Goal: Navigation & Orientation: Understand site structure

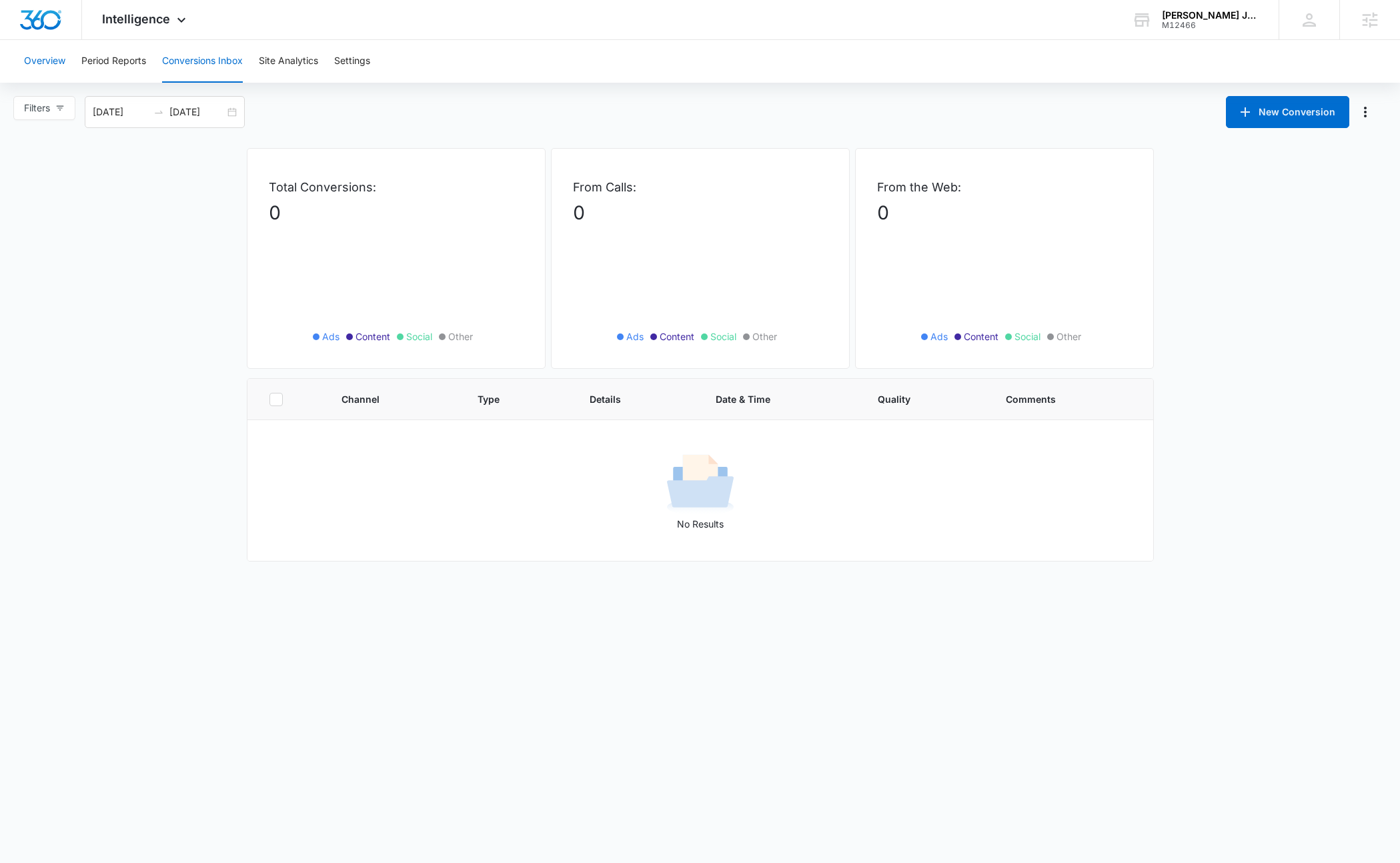
click at [53, 74] on button "Overview" at bounding box center [44, 62] width 41 height 43
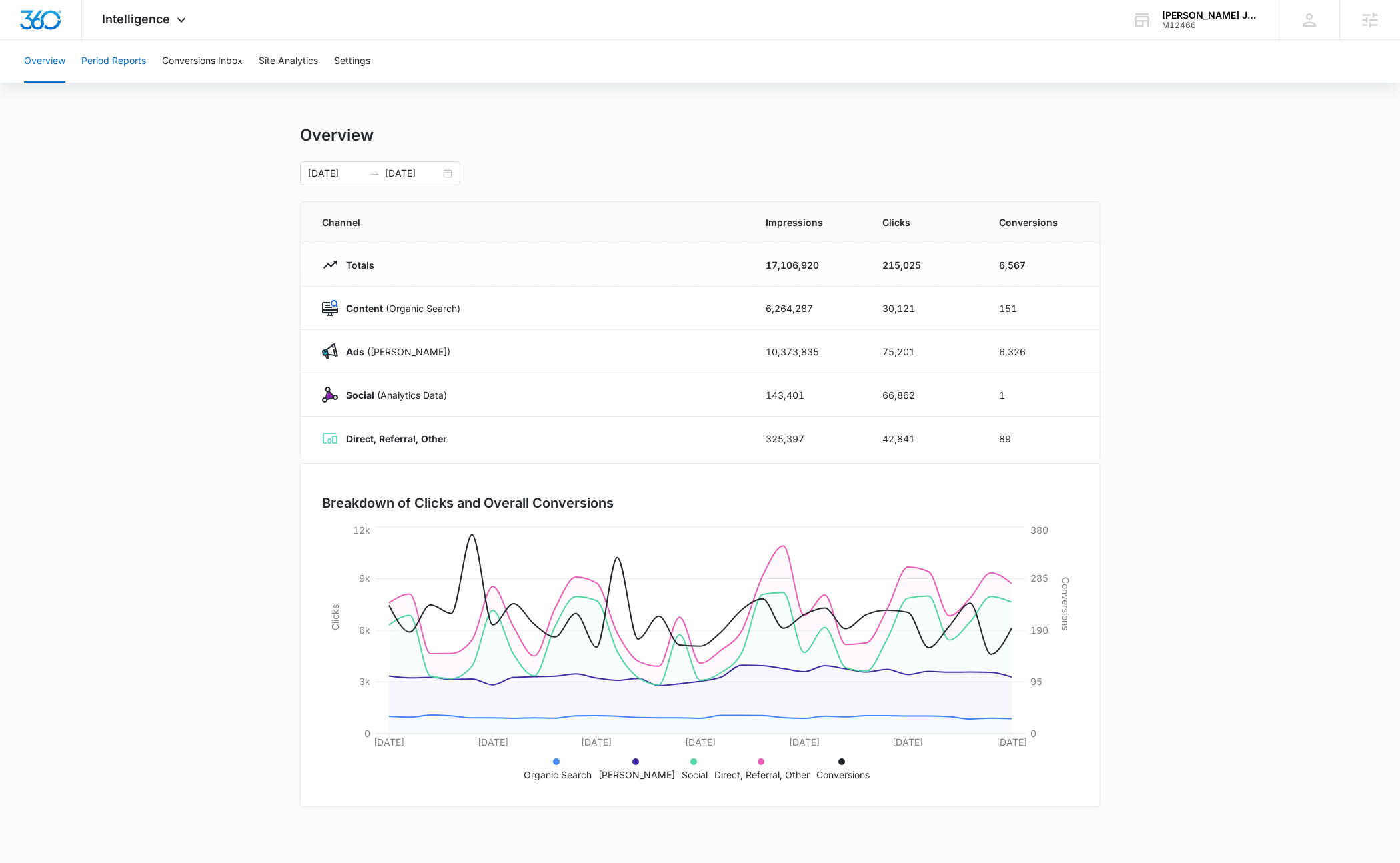
click at [111, 56] on button "Period Reports" at bounding box center [114, 62] width 65 height 43
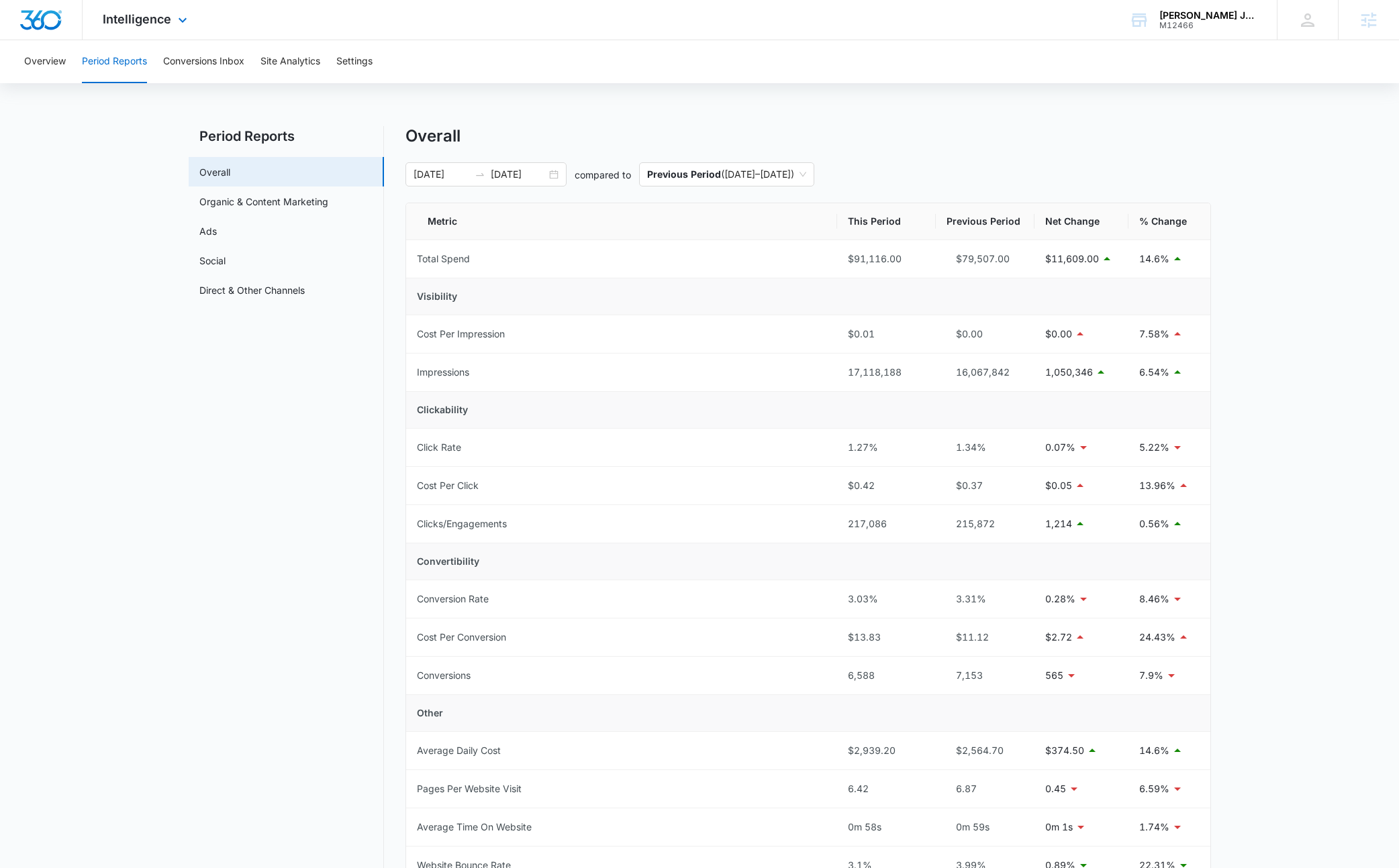
click at [170, 13] on div "Intelligence Apps Reputation Websites Forms CRM Email Social Shop Content Ads I…" at bounding box center [146, 20] width 128 height 40
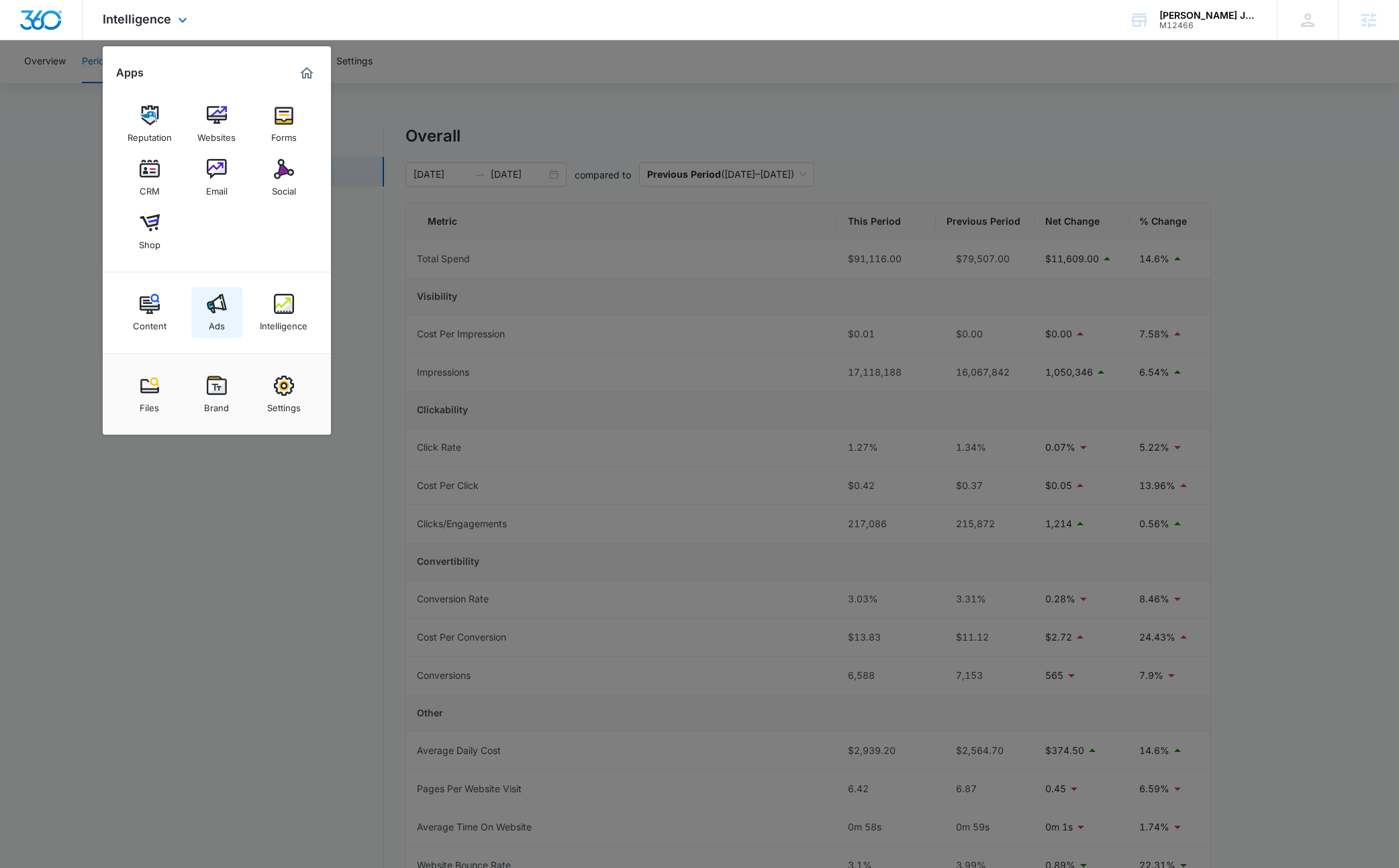
click at [212, 308] on img at bounding box center [216, 303] width 20 height 20
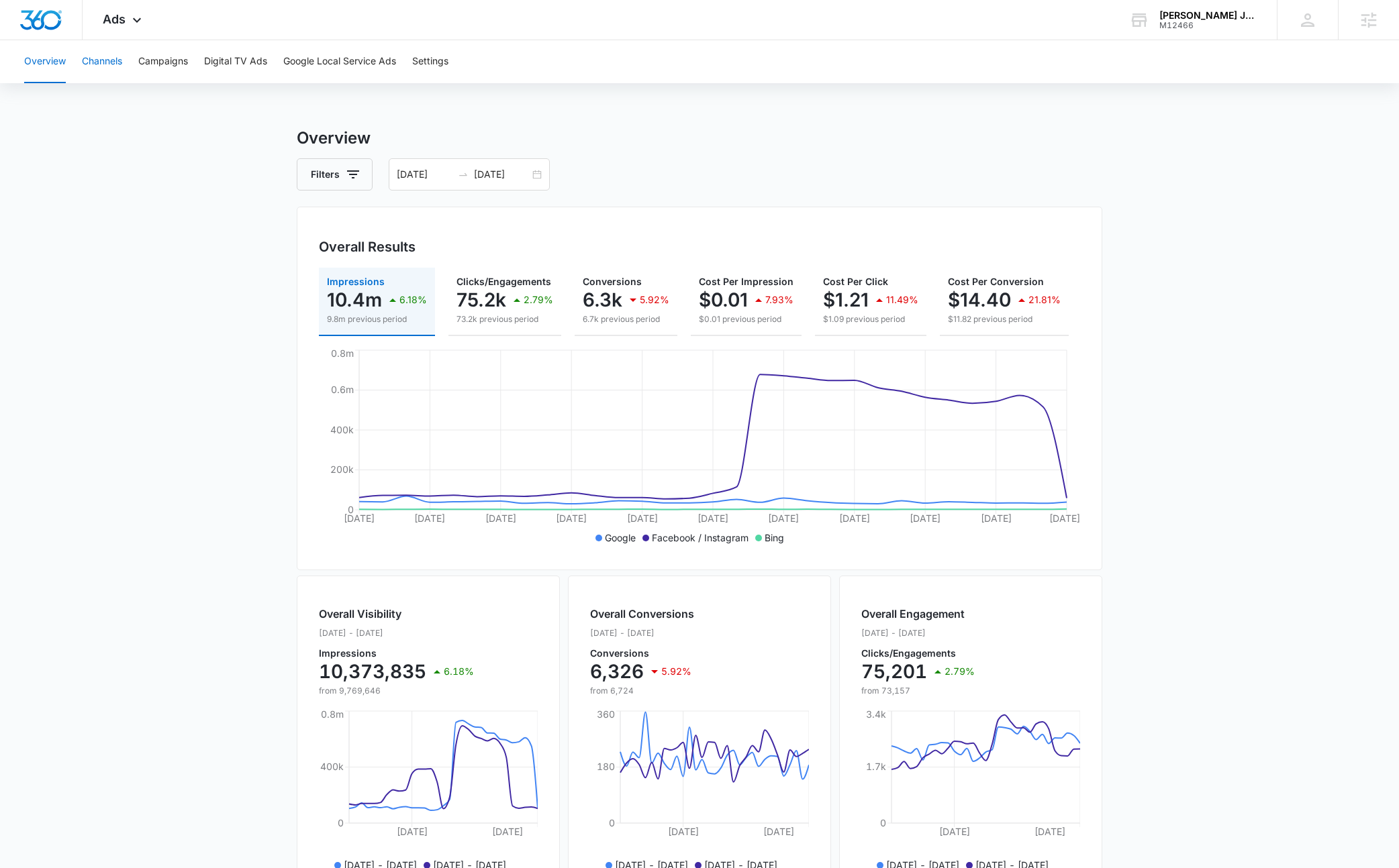
click at [106, 63] on button "Channels" at bounding box center [101, 62] width 40 height 43
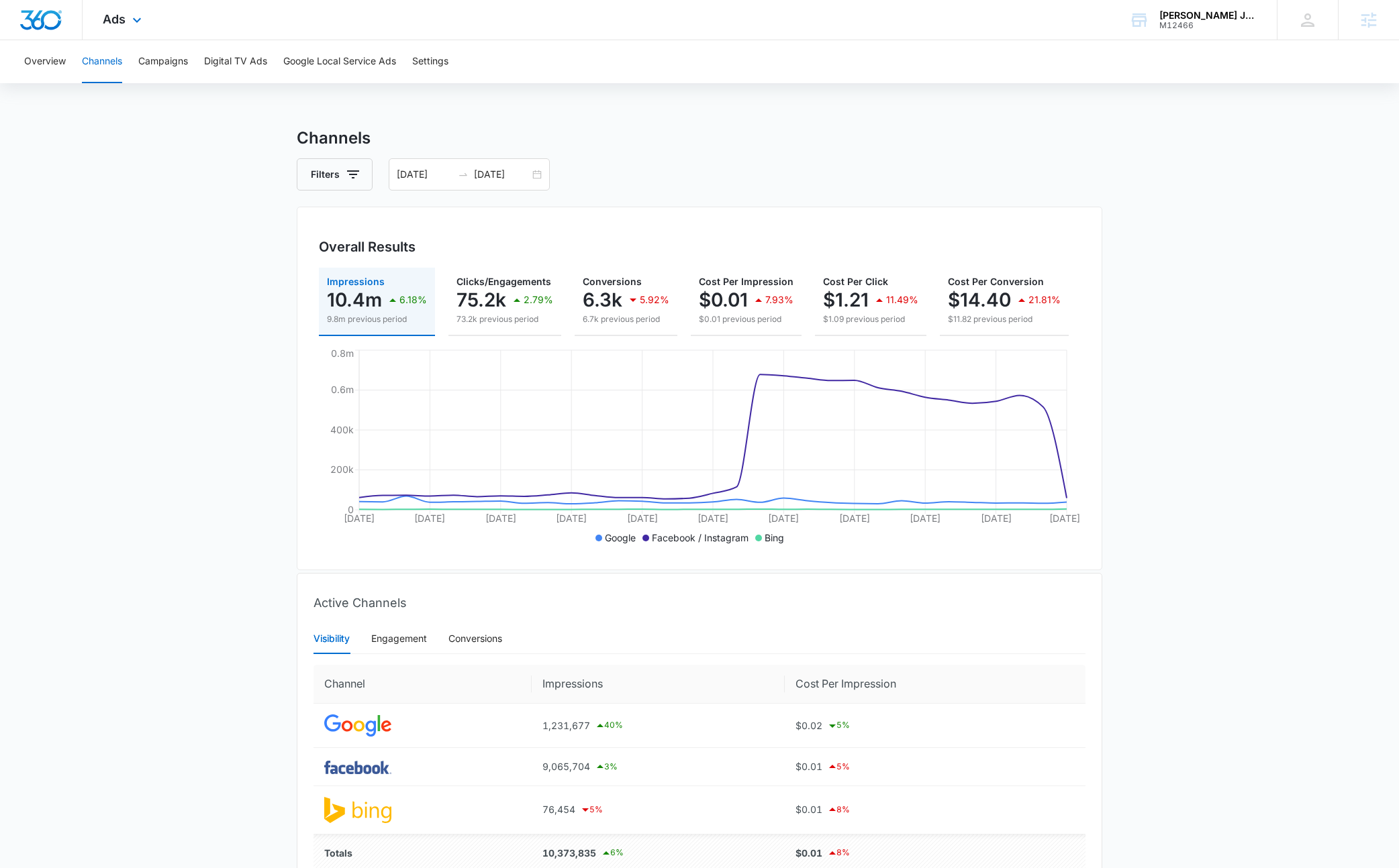
click at [130, 8] on div "Ads Apps Reputation Websites Forms CRM Email Social Shop Content Ads Intelligen…" at bounding box center [124, 20] width 83 height 40
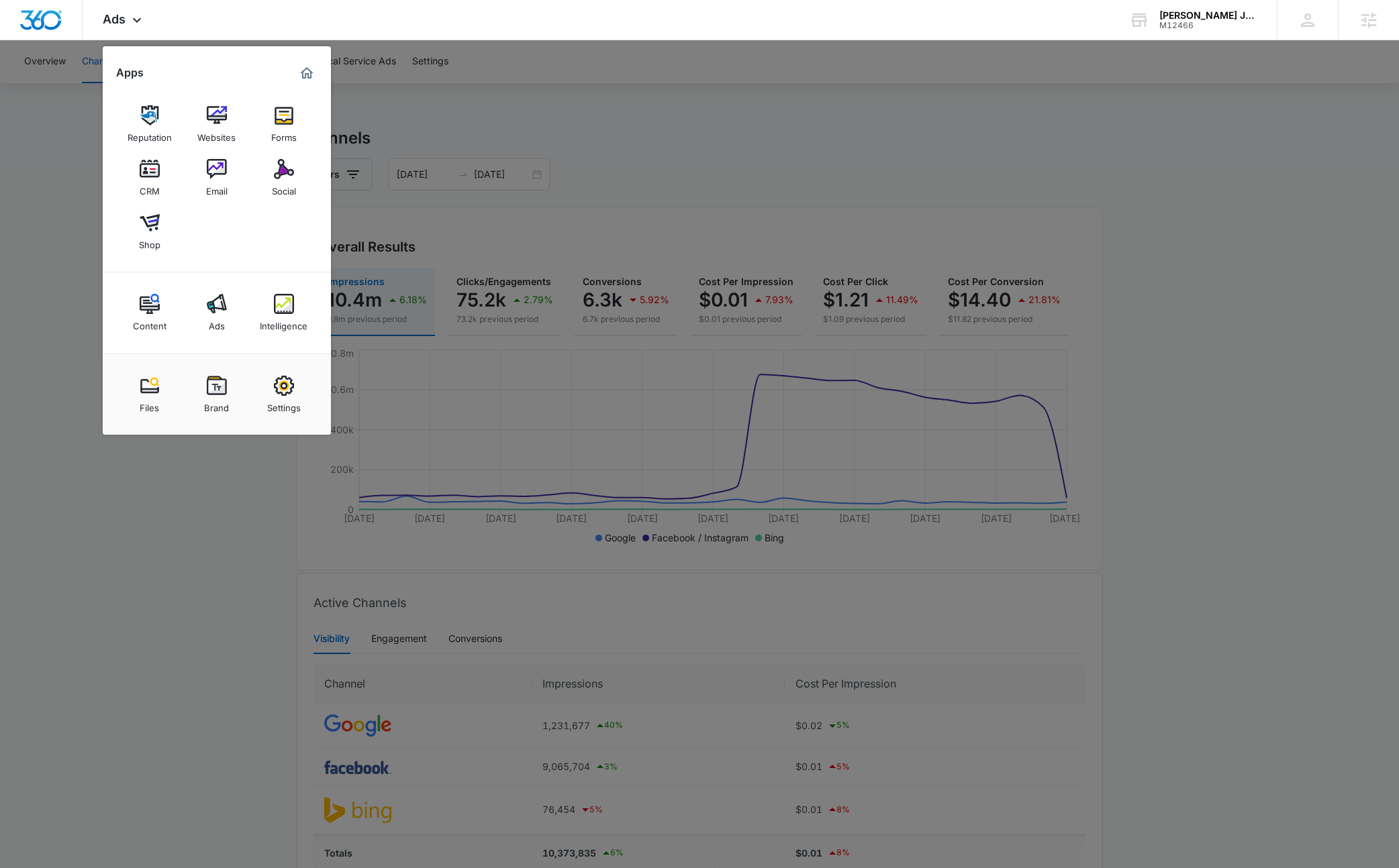
click at [166, 311] on link "Content" at bounding box center [149, 312] width 51 height 51
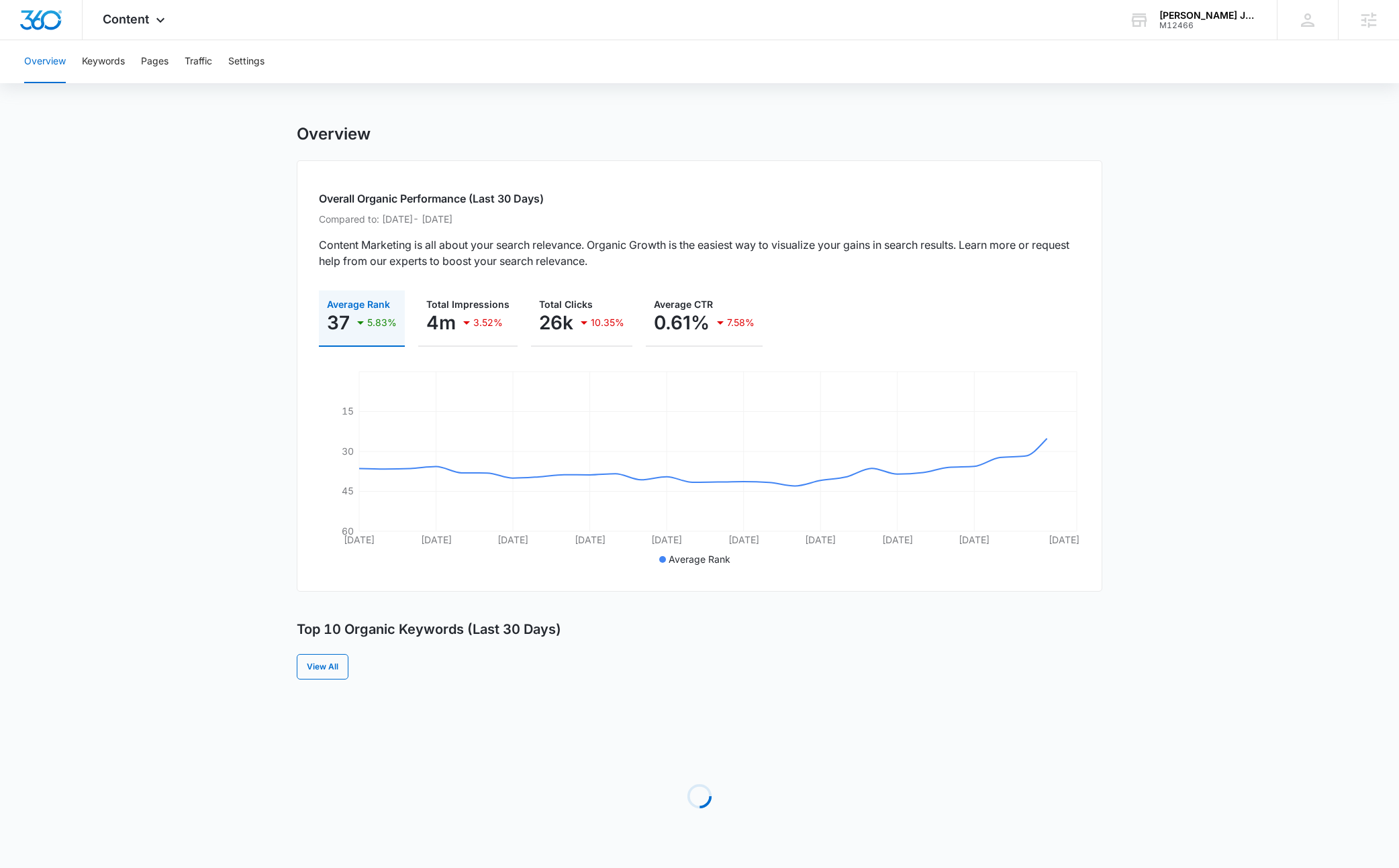
scroll to position [3, 0]
click at [113, 69] on button "Keywords" at bounding box center [103, 62] width 43 height 43
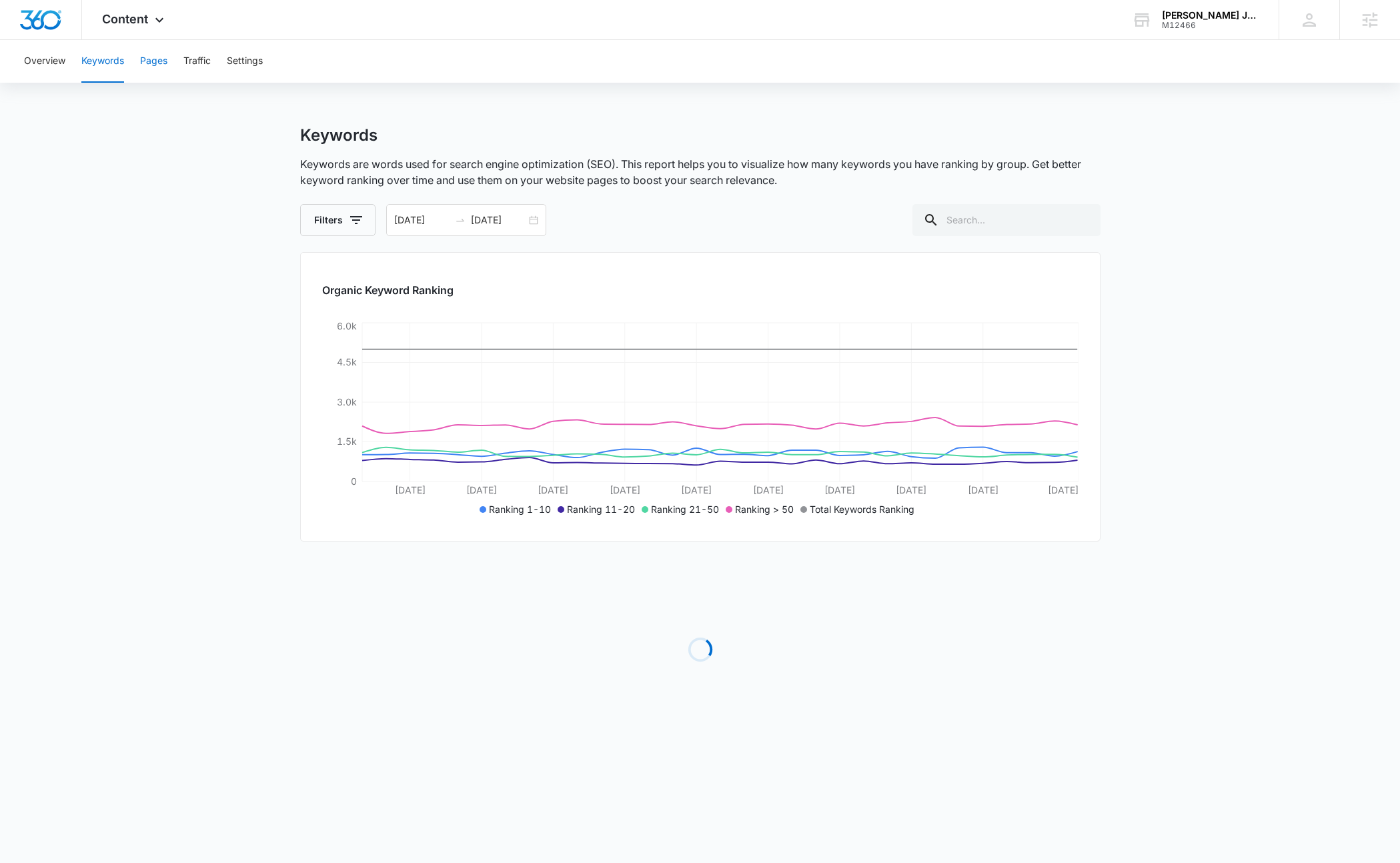
click at [156, 68] on button "Pages" at bounding box center [154, 62] width 27 height 43
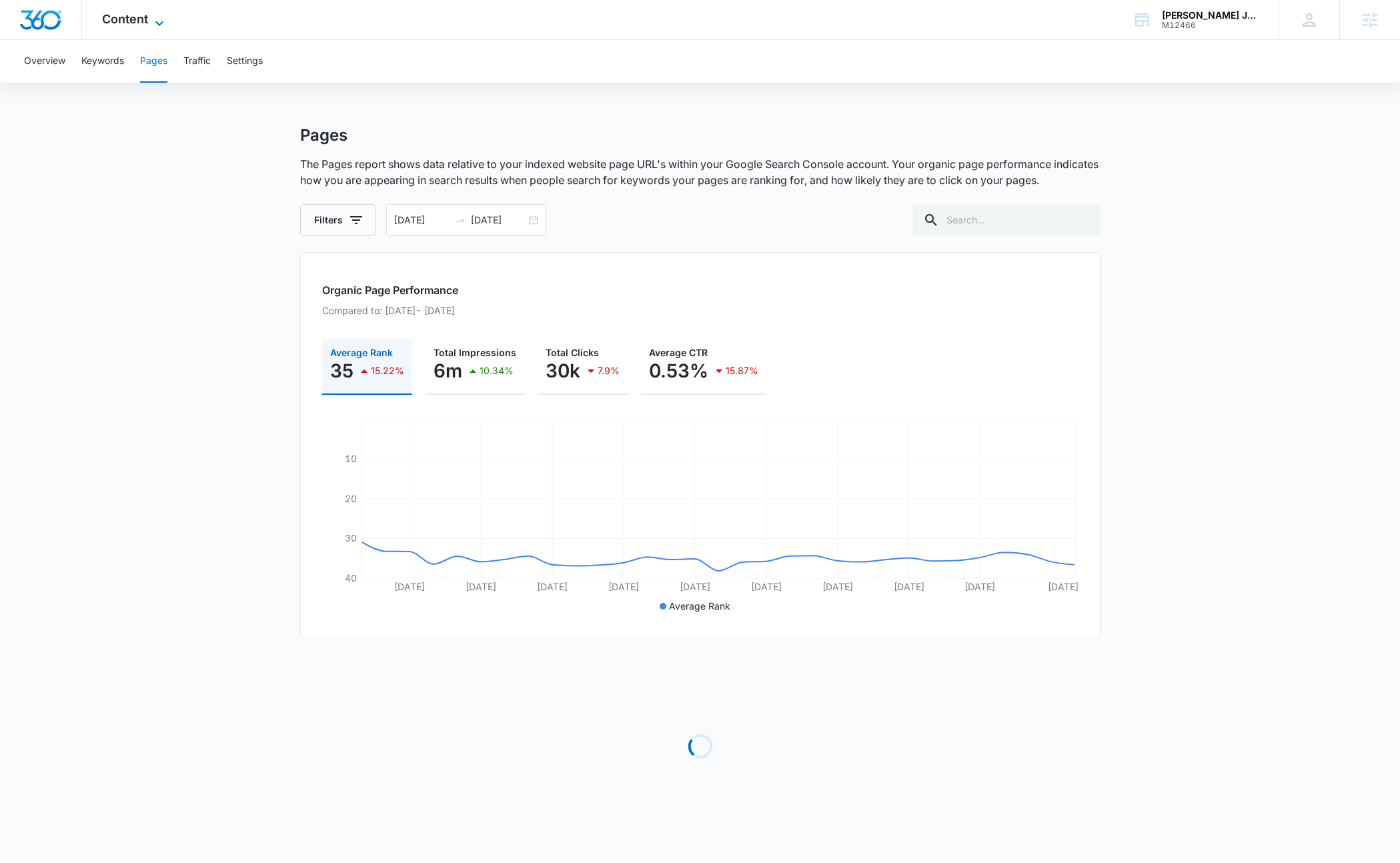
click at [117, 20] on span "Content" at bounding box center [125, 19] width 46 height 14
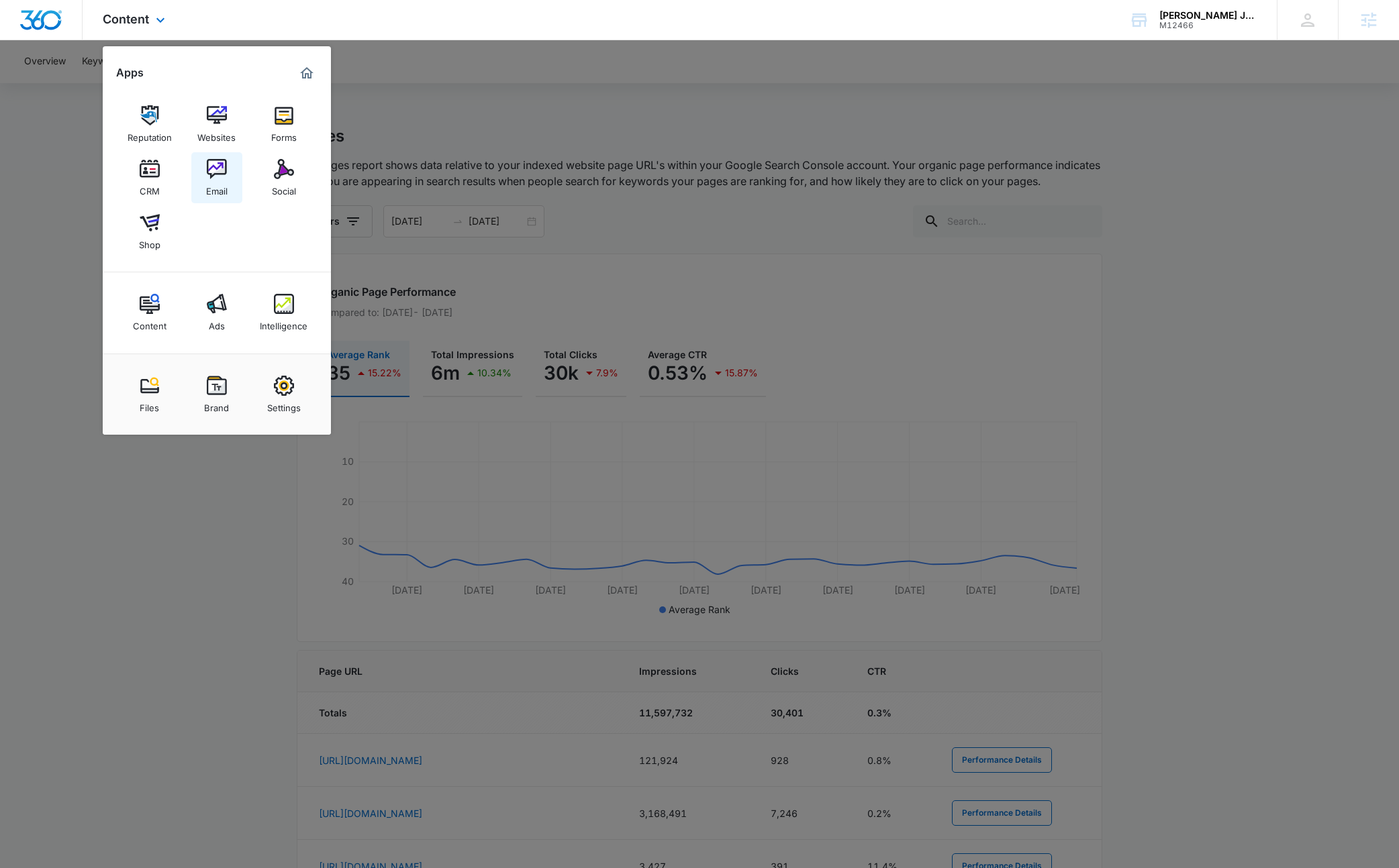
click at [218, 156] on link "Email" at bounding box center [217, 177] width 51 height 51
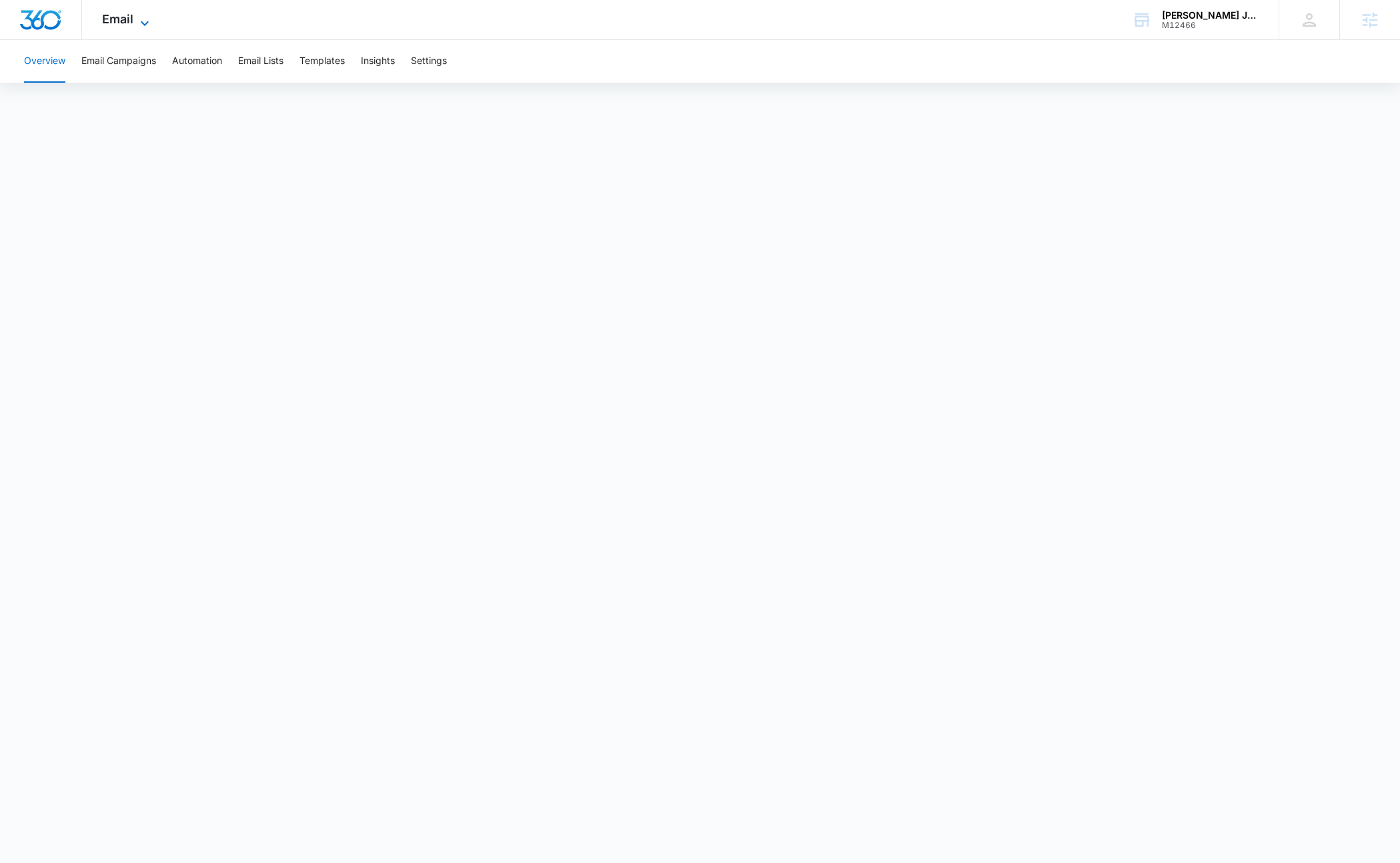
click at [131, 14] on span "Email" at bounding box center [117, 19] width 32 height 14
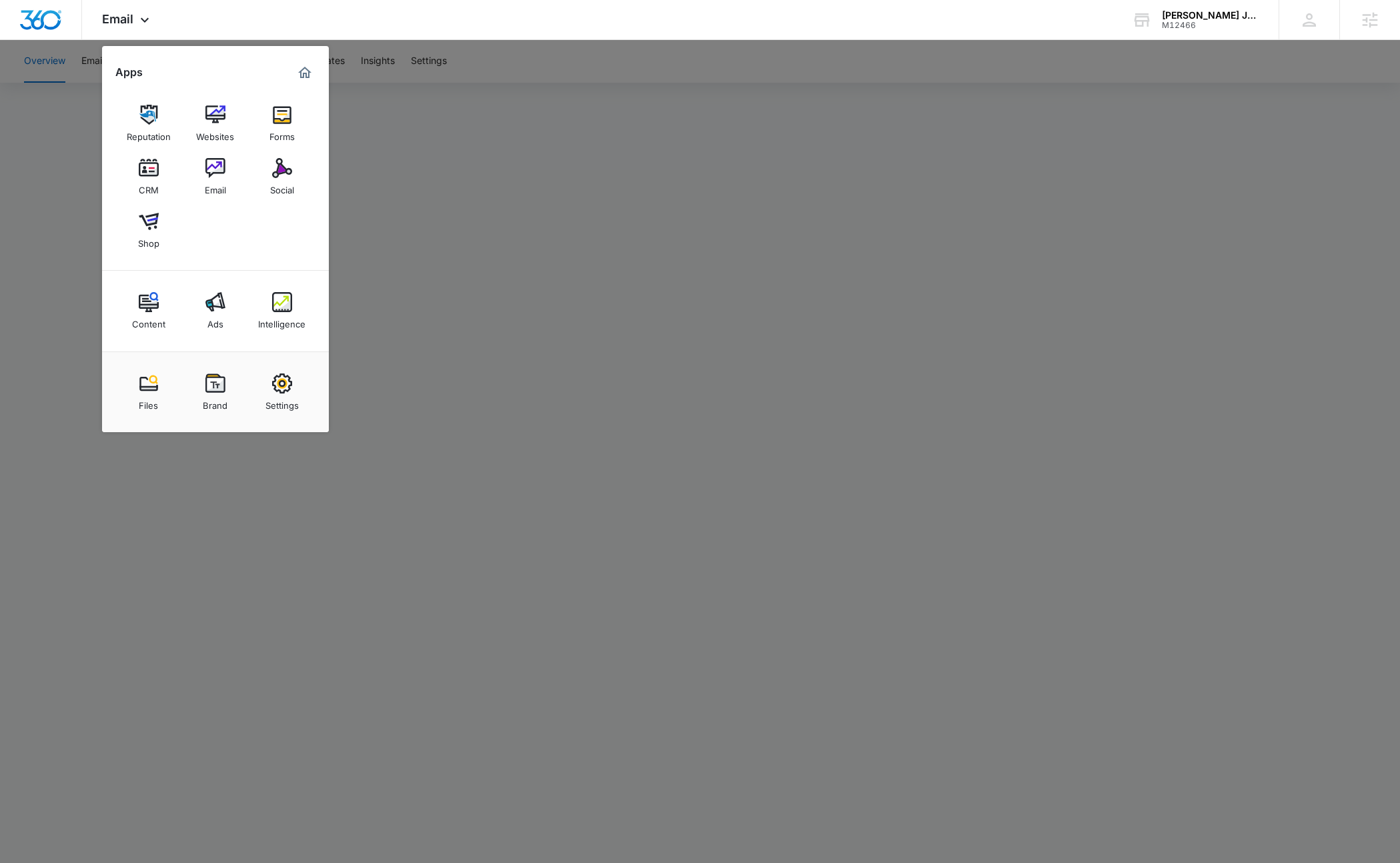
click at [290, 300] on img at bounding box center [282, 302] width 20 height 20
